Goal: Entertainment & Leisure: Browse casually

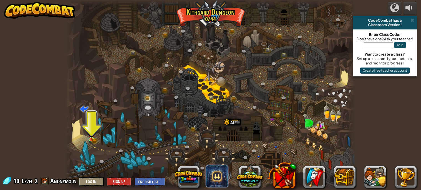
click at [225, 176] on span at bounding box center [217, 176] width 22 height 22
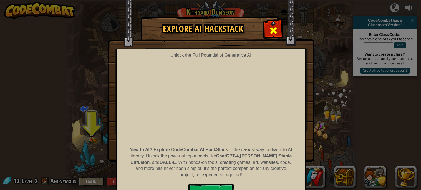
click at [268, 29] on div at bounding box center [273, 29] width 17 height 17
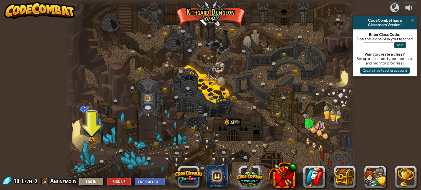
click at [258, 179] on button at bounding box center [250, 176] width 27 height 27
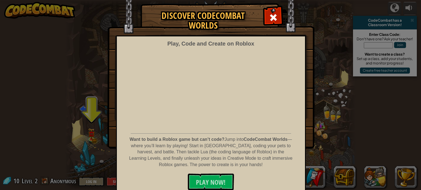
scroll to position [16, 0]
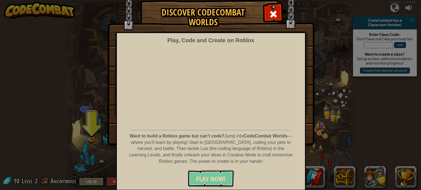
click at [229, 172] on button "PLAY NOW!" at bounding box center [211, 178] width 46 height 17
click at [223, 181] on span "PLAY NOW!" at bounding box center [211, 178] width 30 height 9
